Goal: Task Accomplishment & Management: Manage account settings

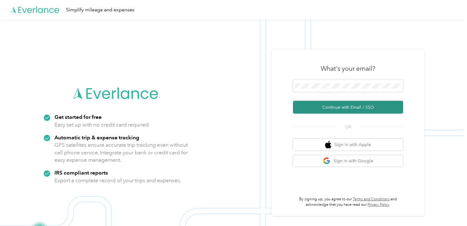
click at [334, 105] on button "Continue with Email / SSO" at bounding box center [348, 107] width 110 height 13
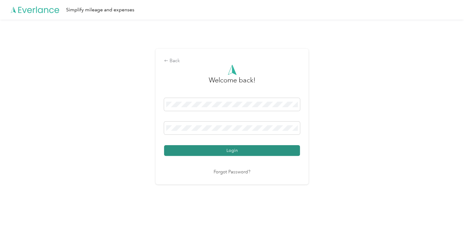
click at [223, 148] on button "Login" at bounding box center [232, 150] width 136 height 11
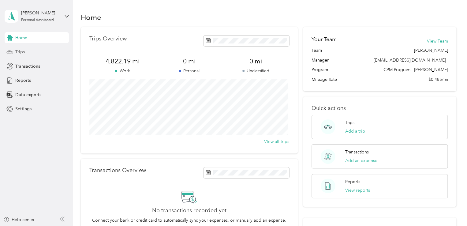
click at [21, 52] on span "Trips" at bounding box center [19, 52] width 9 height 6
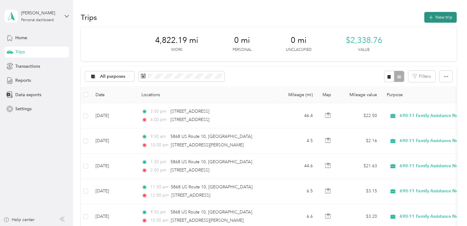
click at [434, 17] on button "New trip" at bounding box center [440, 17] width 32 height 11
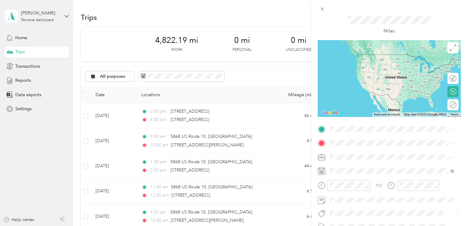
scroll to position [39, 0]
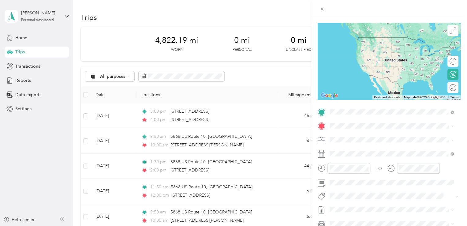
click at [359, 132] on span "[STREET_ADDRESS][US_STATE]" at bounding box center [371, 134] width 61 height 6
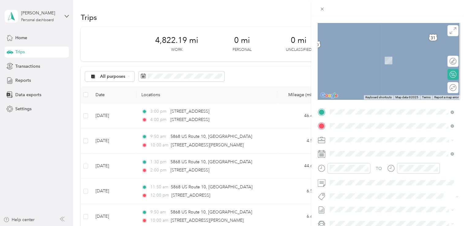
click at [361, 148] on span "[STREET_ADDRESS][US_STATE]" at bounding box center [371, 148] width 61 height 6
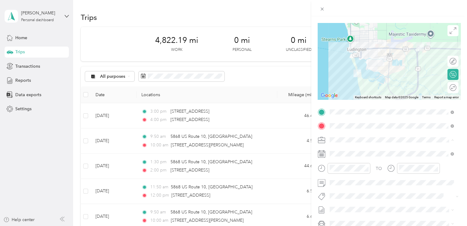
click at [375, 170] on span "690-11 Family Assistance North" at bounding box center [362, 171] width 60 height 5
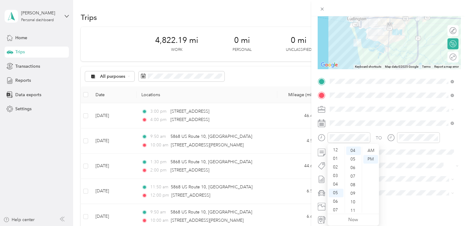
scroll to position [0, 0]
click at [336, 151] on div "12" at bounding box center [336, 150] width 15 height 9
click at [355, 195] on div "35" at bounding box center [353, 194] width 15 height 9
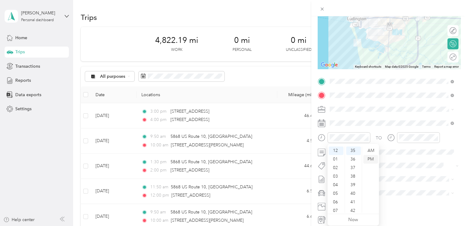
click at [369, 160] on div "PM" at bounding box center [370, 159] width 15 height 9
click at [404, 157] on div "01" at bounding box center [405, 159] width 15 height 9
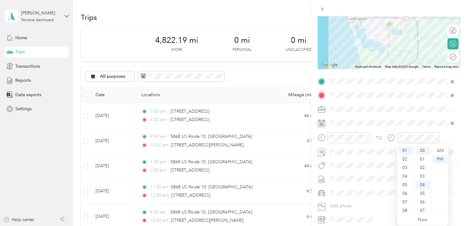
click at [425, 150] on div "00" at bounding box center [423, 150] width 15 height 9
click at [438, 158] on div "PM" at bounding box center [440, 159] width 15 height 9
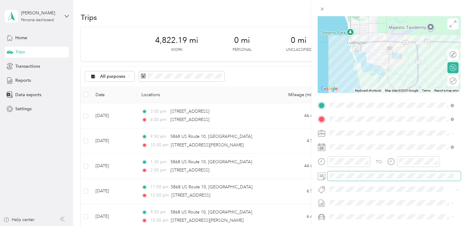
scroll to position [45, 0]
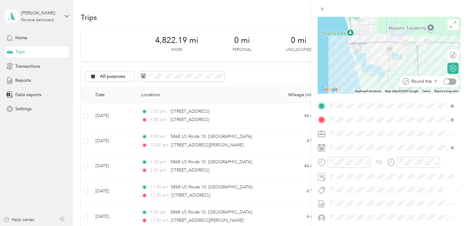
click at [450, 83] on div at bounding box center [450, 81] width 13 height 6
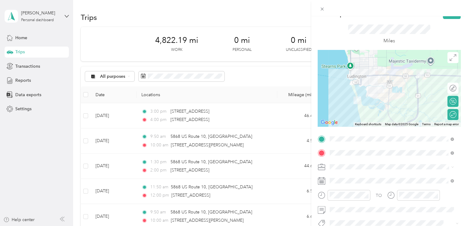
scroll to position [0, 0]
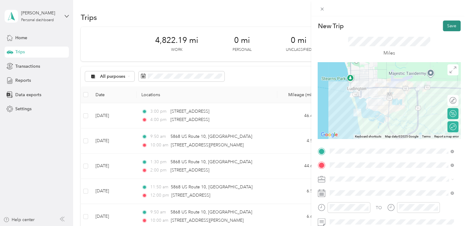
click at [444, 24] on button "Save" at bounding box center [452, 26] width 18 height 11
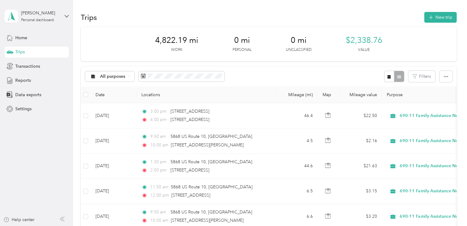
click at [445, 27] on div "New Trip Save" at bounding box center [389, 26] width 143 height 11
